Goal: Task Accomplishment & Management: Complete application form

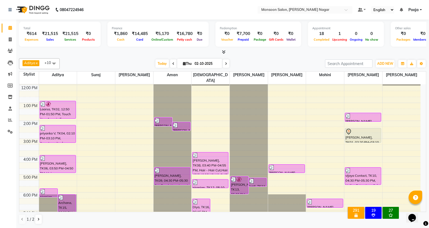
scroll to position [90, 0]
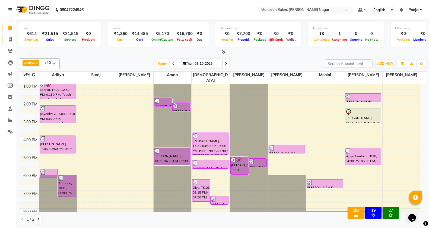
click at [8, 35] on link "Invoice" at bounding box center [8, 39] width 13 height 9
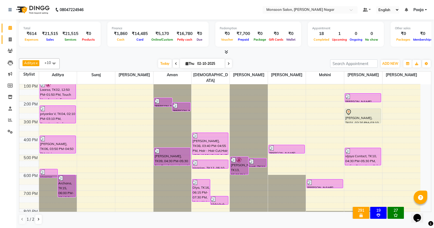
select select "4905"
select select "service"
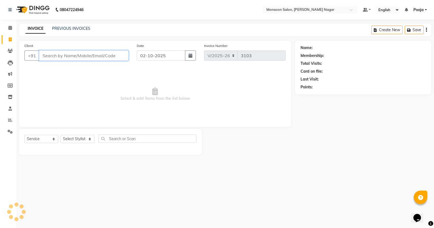
click at [63, 59] on input "Client" at bounding box center [84, 55] width 90 height 10
click at [65, 58] on input "Client" at bounding box center [84, 55] width 90 height 10
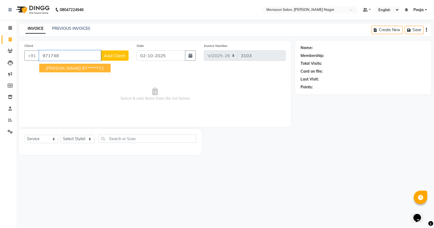
click at [67, 65] on button "[PERSON_NAME] 97******71" at bounding box center [74, 68] width 71 height 9
type input "97******71"
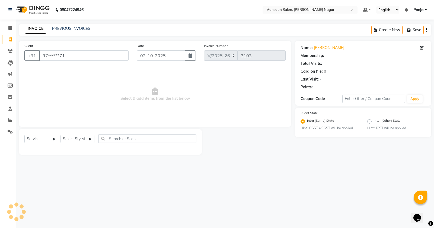
select select "1: Object"
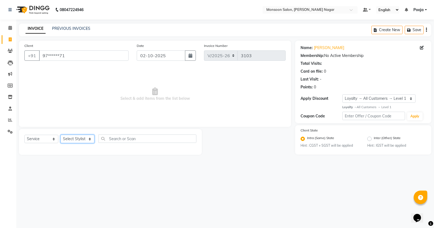
click at [72, 135] on select "Select Stylist [PERSON_NAME] [PERSON_NAME] [PERSON_NAME] [PERSON_NAME] [PERSON_…" at bounding box center [77, 139] width 34 height 8
click at [60, 135] on select "Select Stylist [PERSON_NAME] [PERSON_NAME] [PERSON_NAME] [PERSON_NAME] [PERSON_…" at bounding box center [77, 139] width 34 height 8
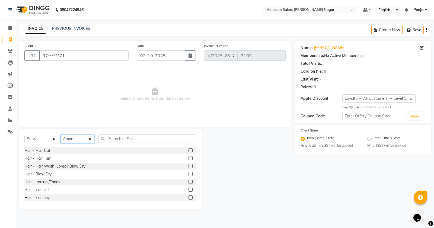
click at [73, 138] on select "Select Stylist [PERSON_NAME] [PERSON_NAME] [PERSON_NAME] [PERSON_NAME] [PERSON_…" at bounding box center [77, 139] width 34 height 8
select select "51999"
click at [60, 135] on select "Select Stylist [PERSON_NAME] [PERSON_NAME] [PERSON_NAME] [PERSON_NAME] [PERSON_…" at bounding box center [77, 139] width 34 height 8
click at [189, 148] on label at bounding box center [191, 150] width 4 height 4
click at [189, 149] on input "checkbox" at bounding box center [191, 151] width 4 height 4
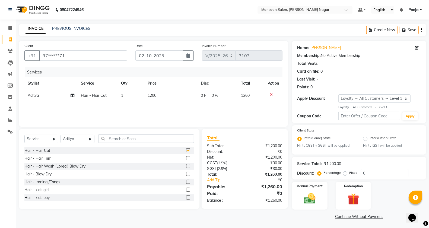
checkbox input "false"
click at [422, 30] on div "Create New Save" at bounding box center [396, 30] width 60 height 13
click at [421, 30] on icon "button" at bounding box center [421, 30] width 1 height 0
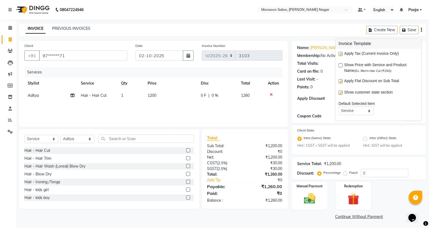
click at [341, 53] on label at bounding box center [341, 54] width 4 height 4
click at [341, 53] on input "checkbox" at bounding box center [341, 55] width 4 height 4
checkbox input "false"
click at [306, 72] on div "Card on file:" at bounding box center [308, 72] width 22 height 6
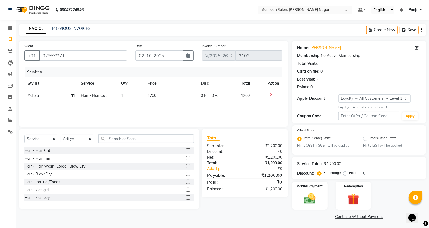
scroll to position [0, 0]
click at [316, 196] on img at bounding box center [309, 199] width 19 height 14
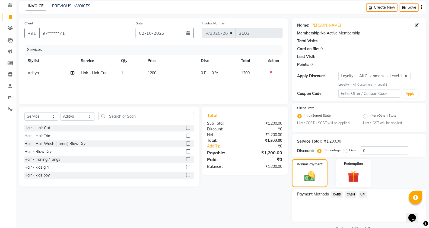
scroll to position [35, 0]
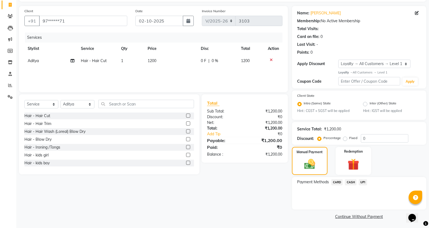
click at [363, 179] on span "UPI" at bounding box center [363, 182] width 8 height 6
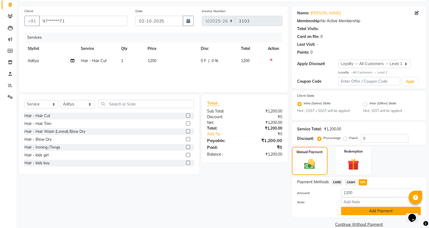
click at [359, 213] on button "Add Payment" at bounding box center [381, 211] width 80 height 8
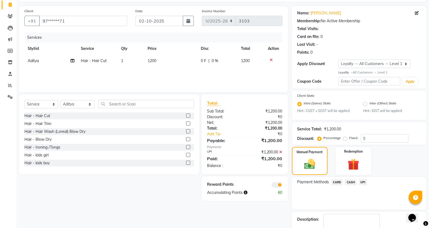
scroll to position [66, 0]
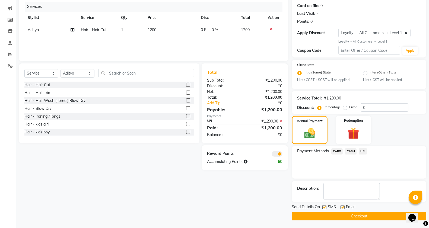
click at [359, 212] on button "Checkout" at bounding box center [359, 216] width 134 height 8
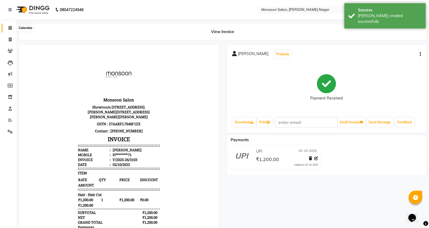
click at [11, 27] on icon at bounding box center [10, 28] width 4 height 4
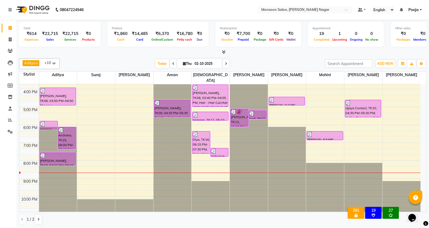
scroll to position [0, 0]
